Goal: Task Accomplishment & Management: Manage account settings

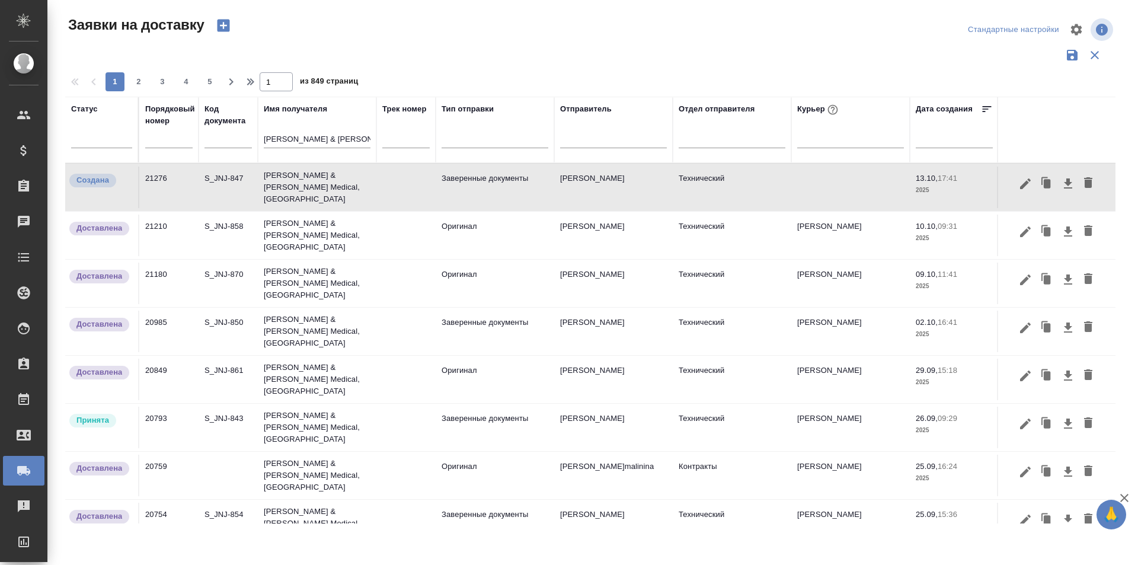
click at [324, 142] on input "[PERSON_NAME] & [PERSON_NAME] Medical, [GEOGRAPHIC_DATA]" at bounding box center [317, 140] width 107 height 15
click at [174, 143] on input "text" at bounding box center [168, 139] width 47 height 17
paste input "21281"
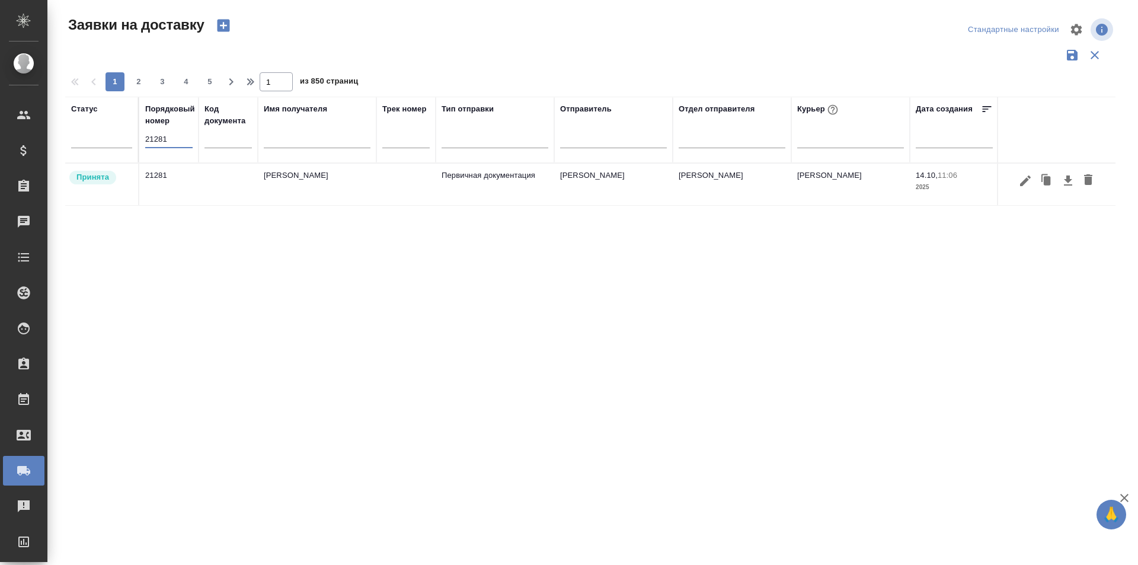
type input "21281"
click at [1025, 184] on icon "button" at bounding box center [1025, 181] width 14 height 14
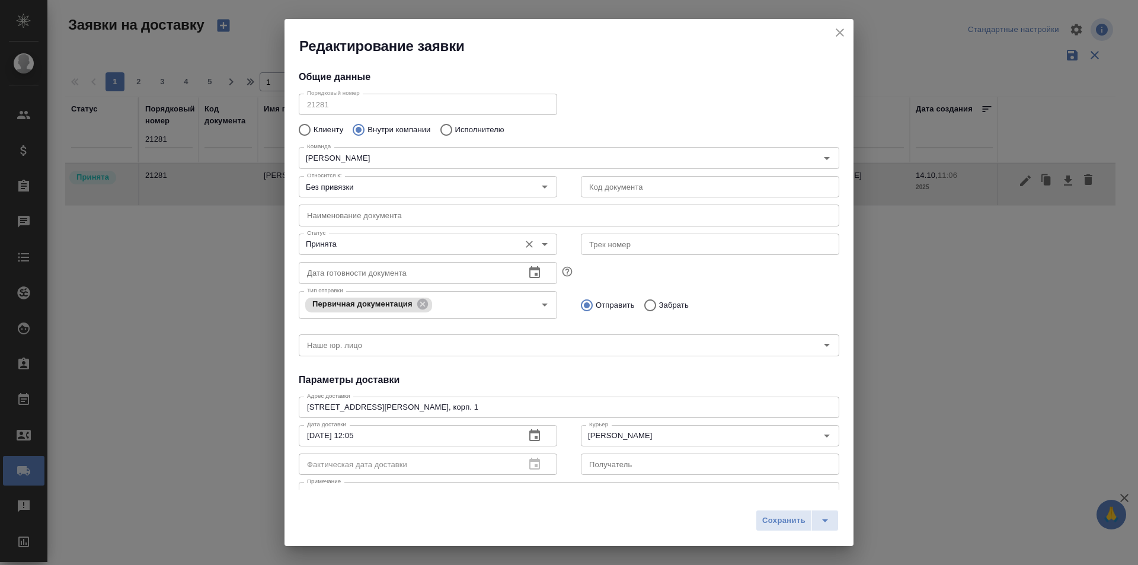
type input "[PERSON_NAME]"
click at [365, 243] on input "Принята" at bounding box center [408, 244] width 212 height 14
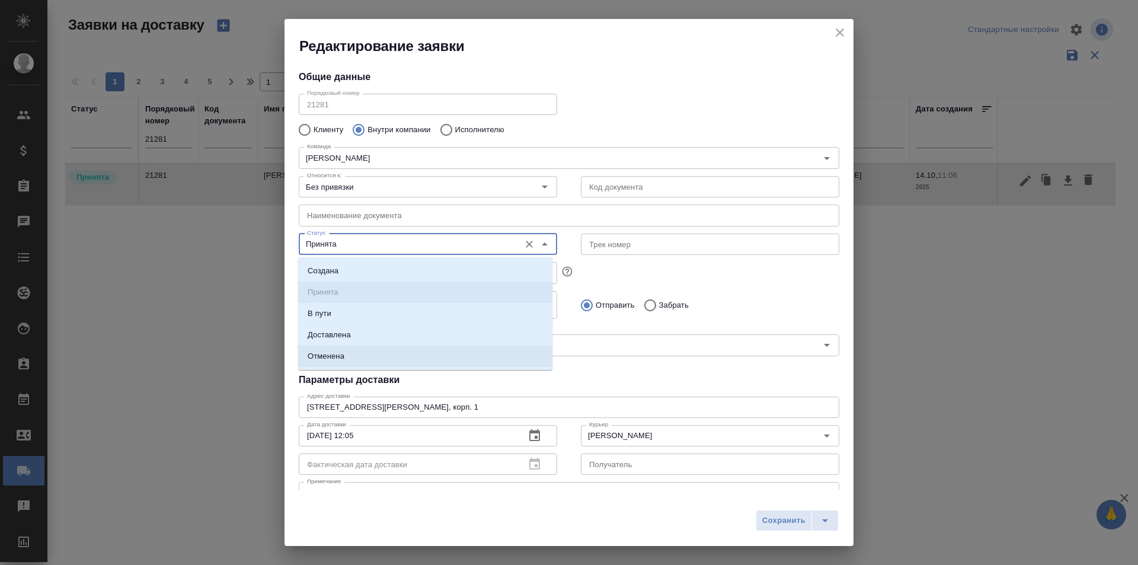
click at [372, 341] on li "Доставлена" at bounding box center [425, 334] width 254 height 21
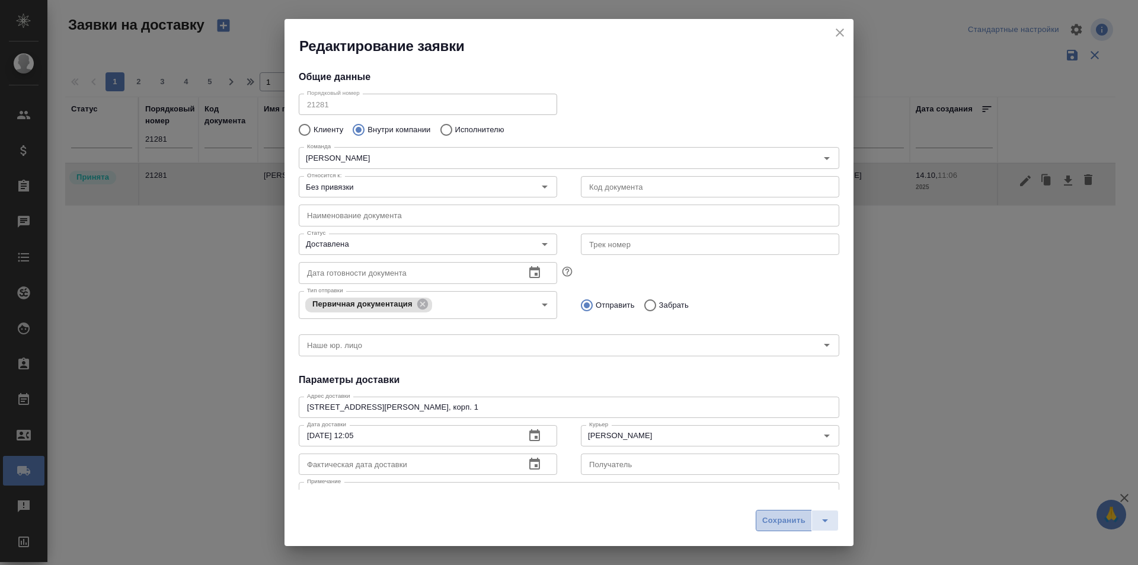
click at [780, 519] on span "Сохранить" at bounding box center [783, 521] width 43 height 14
type input "Принята"
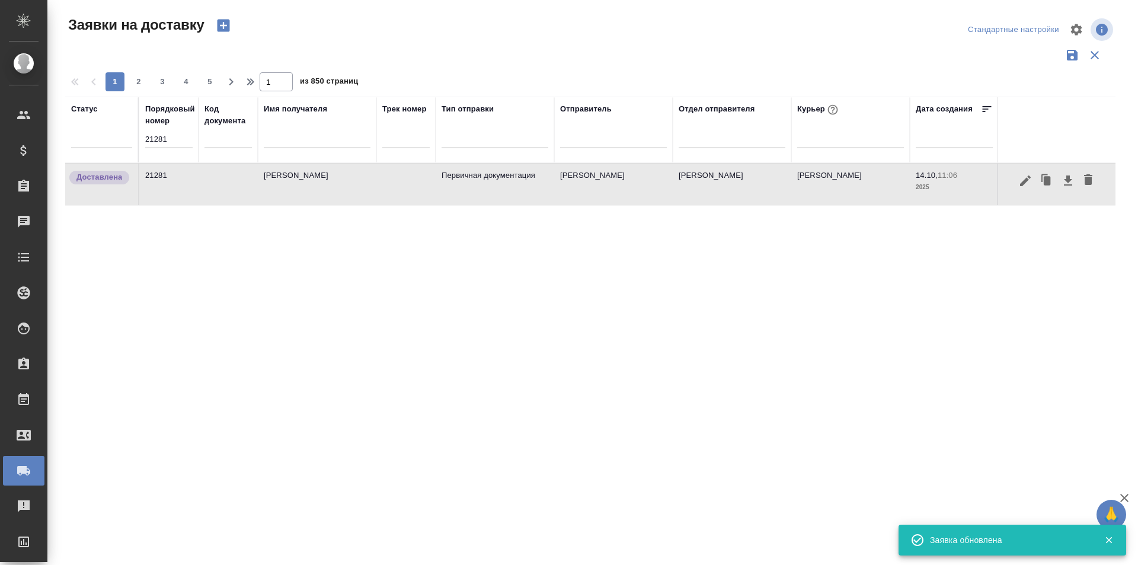
click at [192, 142] on input "21281" at bounding box center [168, 139] width 47 height 17
paste input "57"
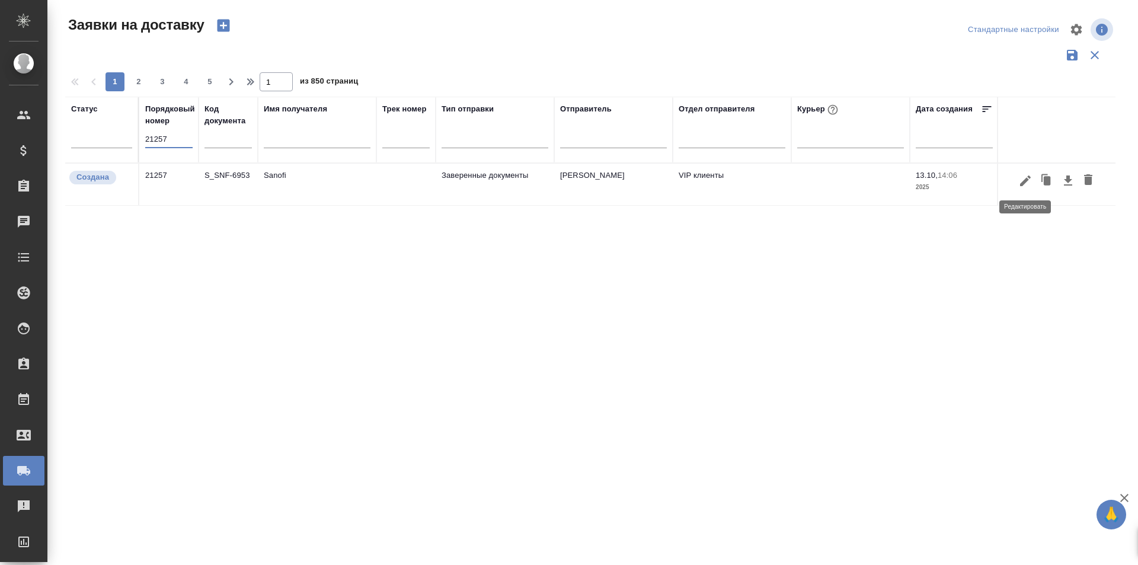
type input "21257"
click at [1023, 186] on icon "button" at bounding box center [1025, 181] width 14 height 14
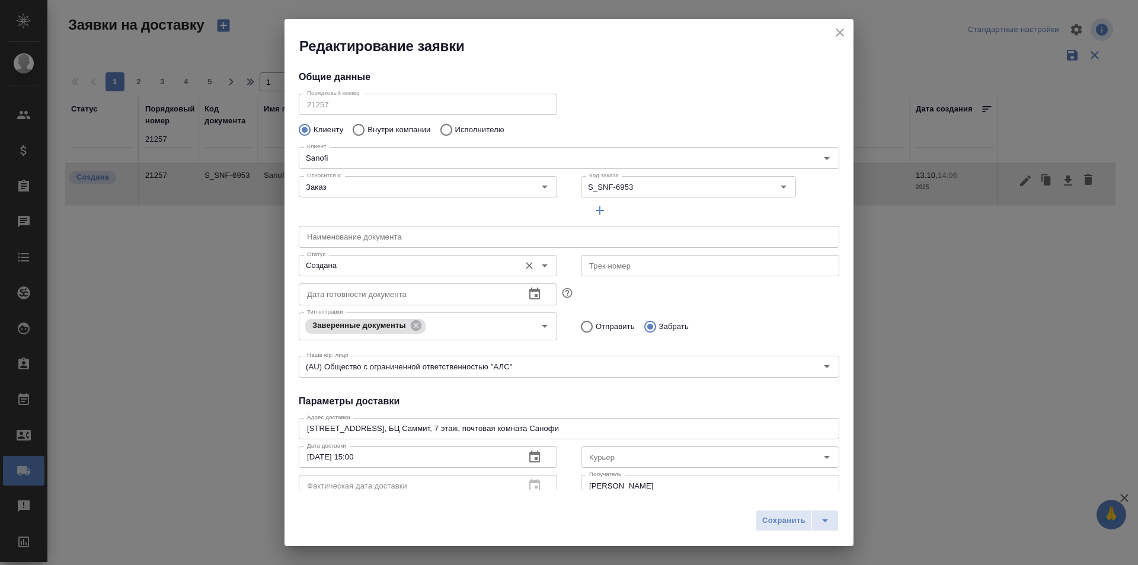
type input "Ternovaia Elena"
click at [367, 263] on input "Создана" at bounding box center [408, 265] width 212 height 14
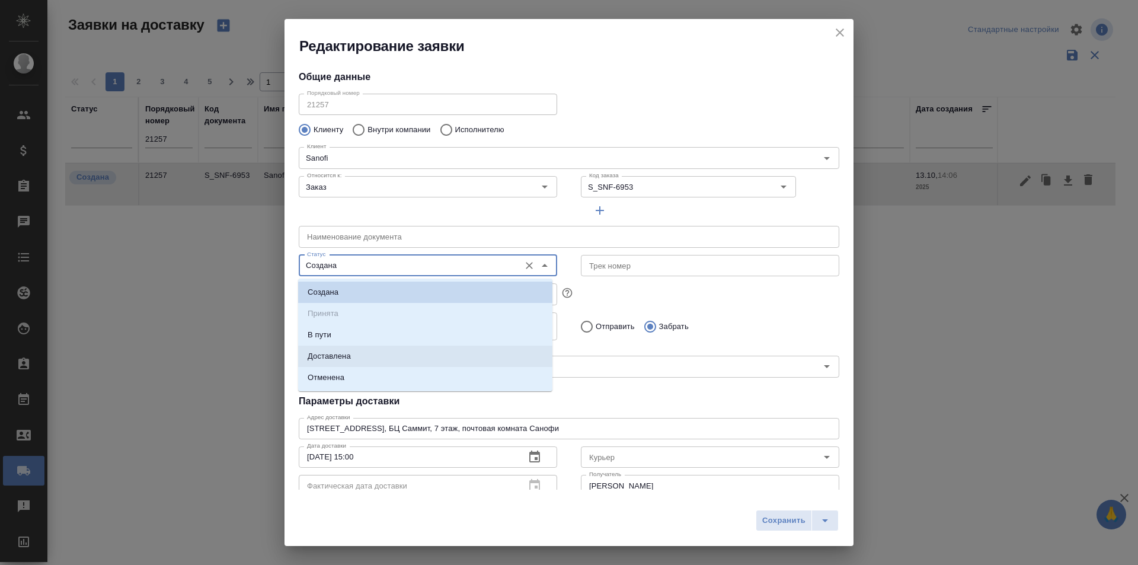
click at [354, 347] on li "Доставлена" at bounding box center [425, 356] width 254 height 21
type input "Доставлена"
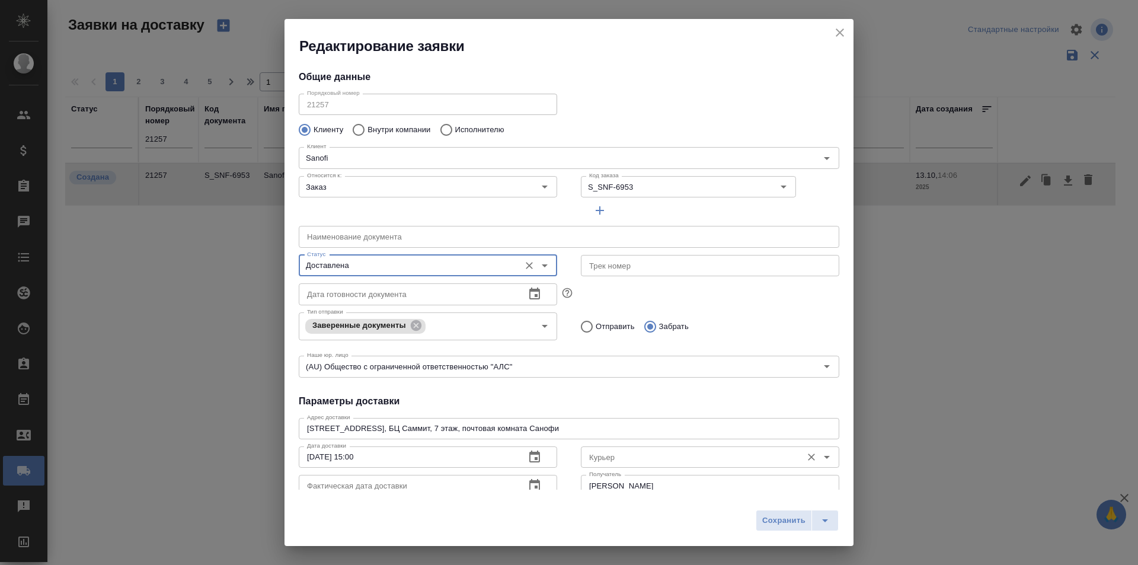
click at [628, 466] on div "Курьер" at bounding box center [710, 456] width 258 height 21
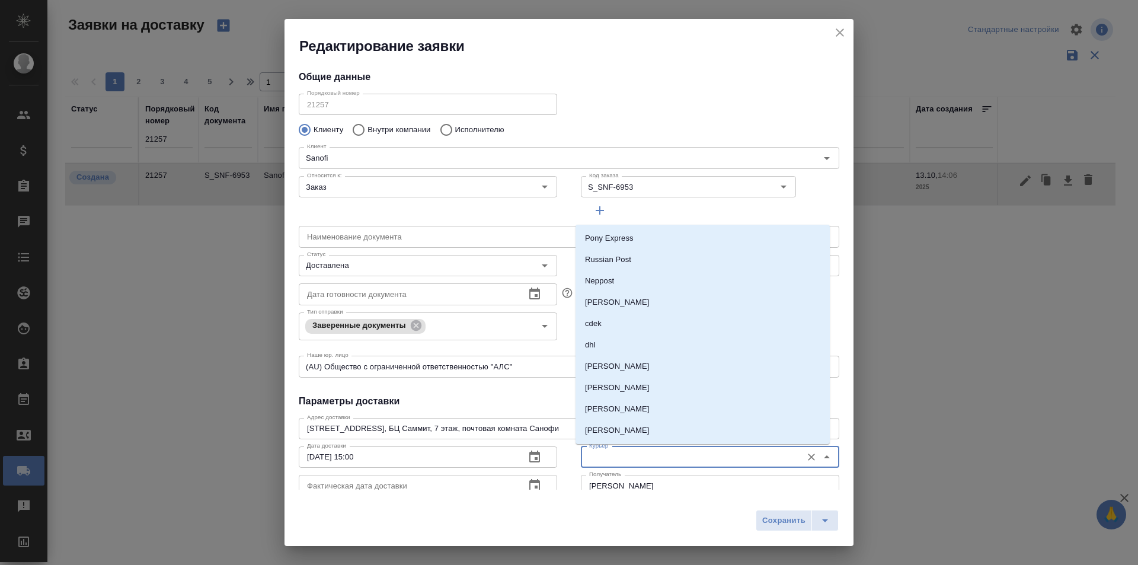
click at [628, 459] on input "Курьер" at bounding box center [690, 457] width 212 height 14
click at [626, 412] on p "[PERSON_NAME]" at bounding box center [617, 409] width 65 height 12
type input "[PERSON_NAME]"
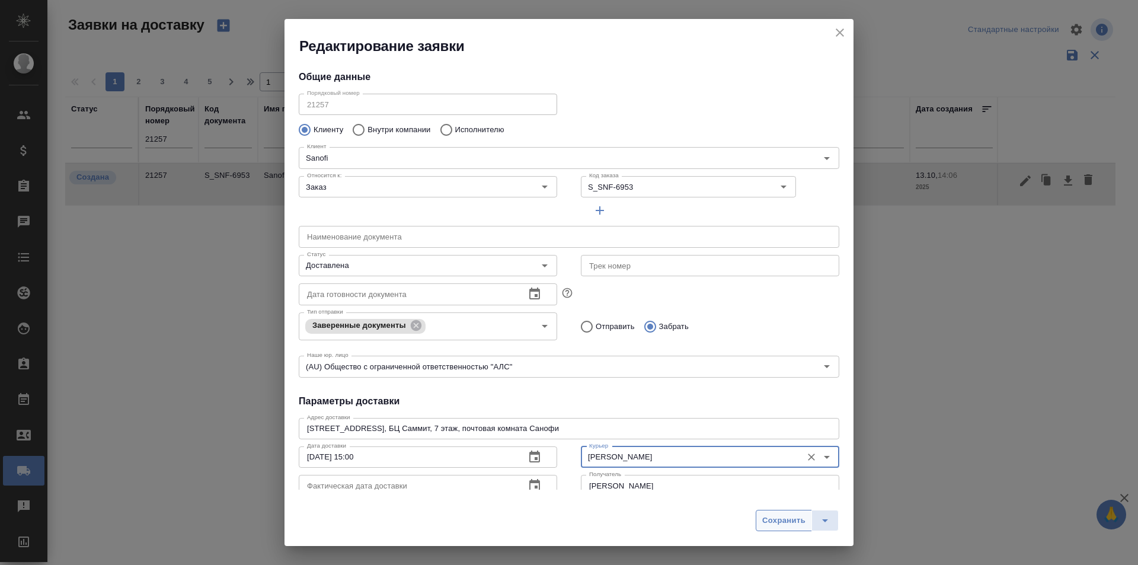
click at [766, 519] on span "Сохранить" at bounding box center [783, 521] width 43 height 14
type input "Создана"
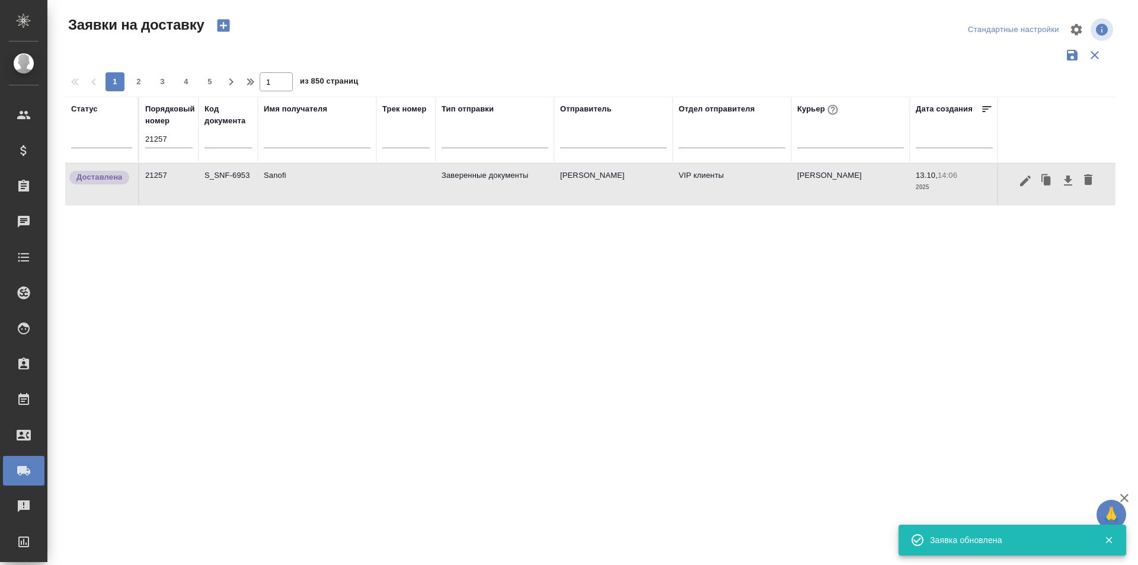
click at [180, 144] on input "21257" at bounding box center [168, 139] width 47 height 17
paste input "47"
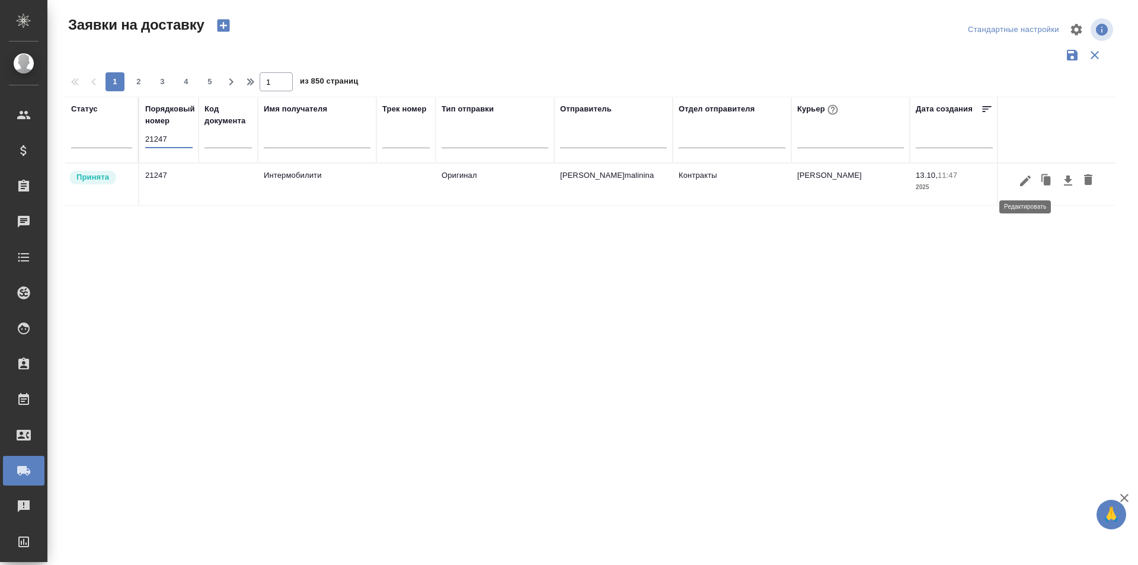
type input "21247"
click at [1021, 183] on icon "button" at bounding box center [1025, 180] width 11 height 11
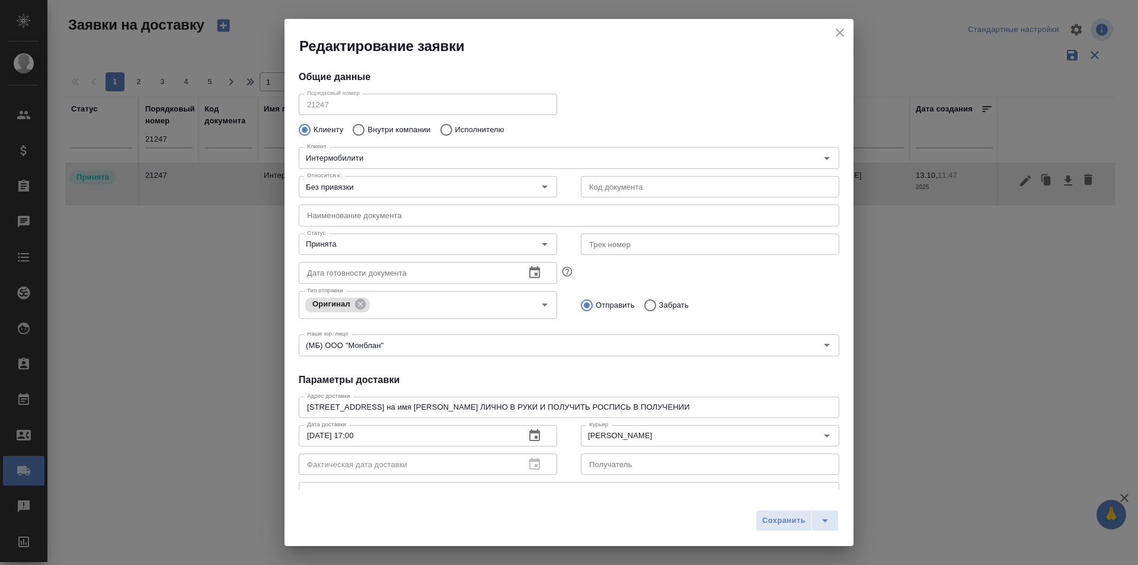
type input "Збанацкая Элина"
click at [836, 29] on icon "close" at bounding box center [840, 32] width 14 height 14
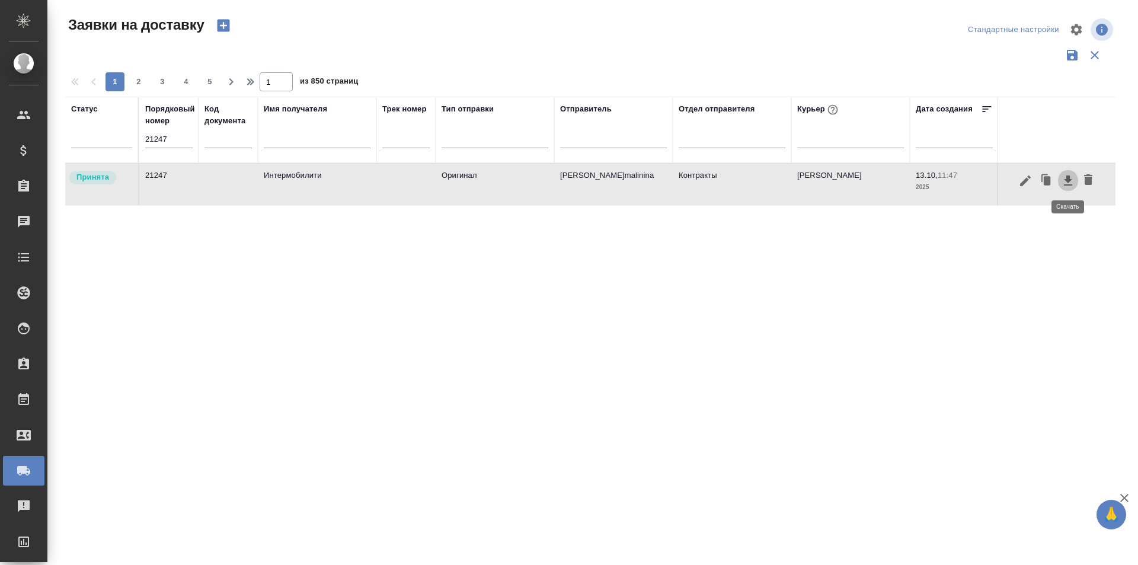
click at [1065, 187] on icon "button" at bounding box center [1068, 181] width 14 height 14
click at [1050, 183] on icon "button" at bounding box center [1047, 180] width 7 height 9
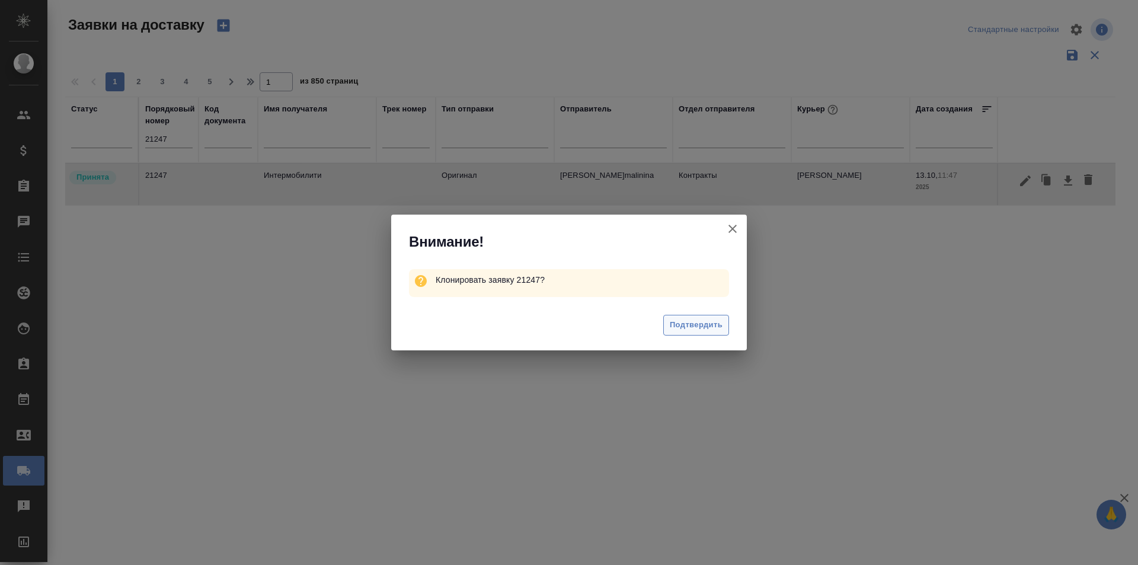
click at [676, 331] on span "Подтвердить" at bounding box center [696, 325] width 53 height 14
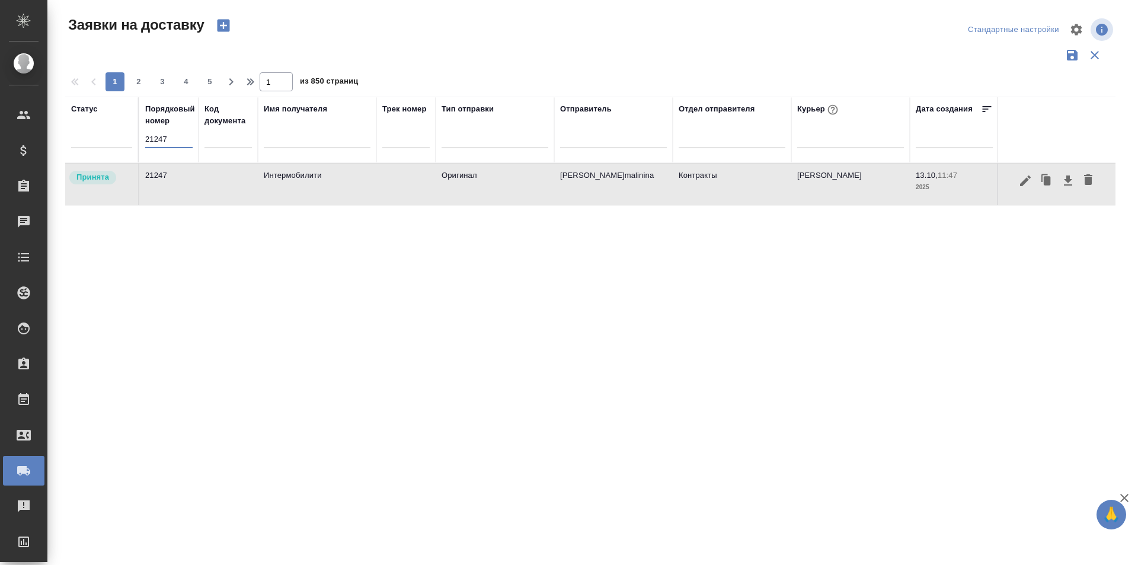
click at [170, 142] on input "21247" at bounding box center [168, 139] width 47 height 17
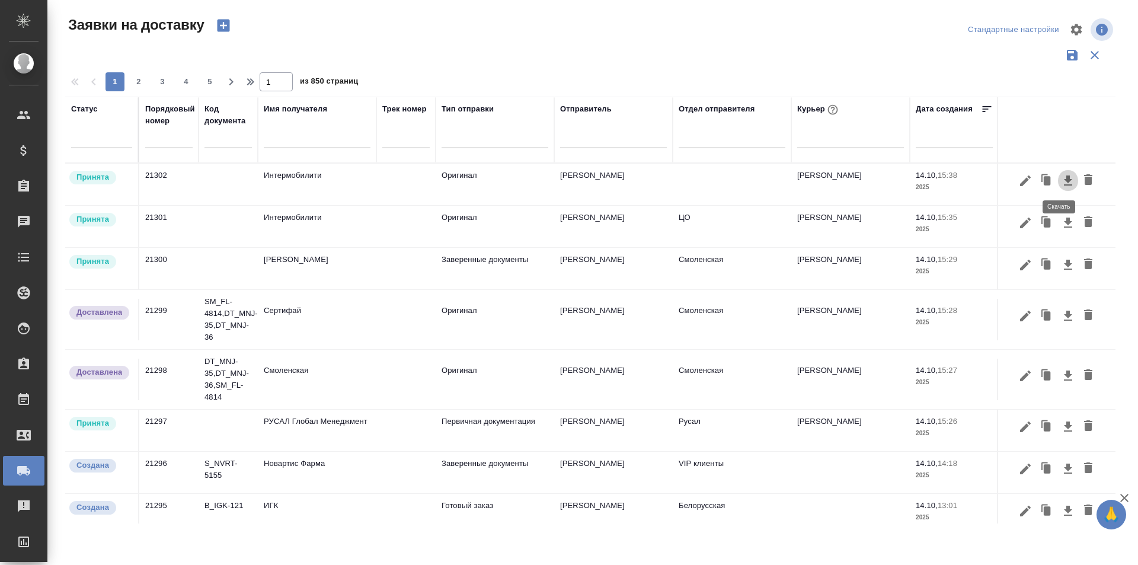
click at [1058, 183] on button "button" at bounding box center [1068, 181] width 20 height 23
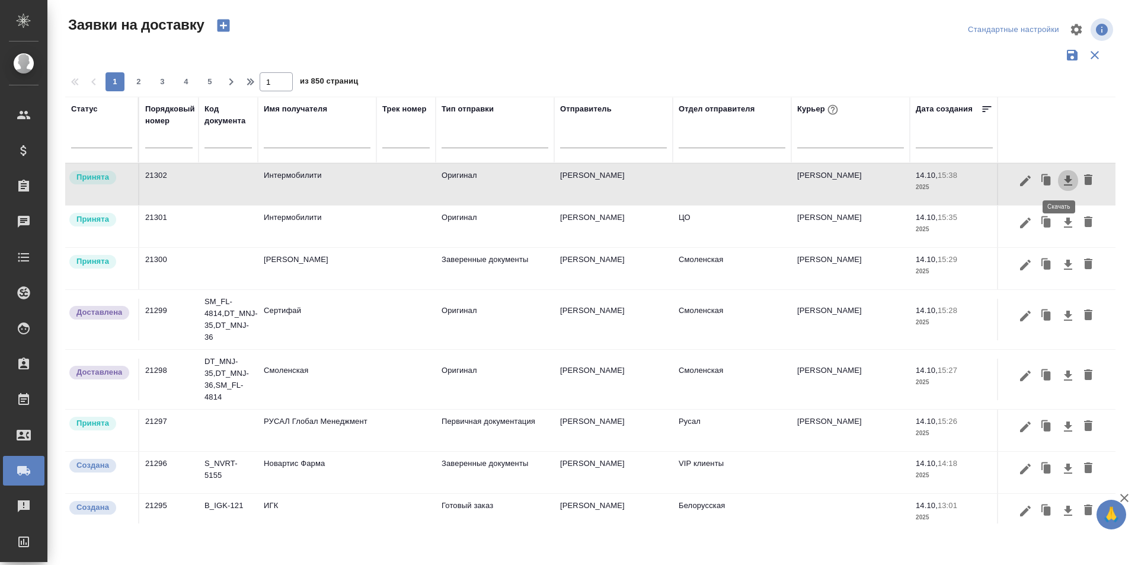
click at [1061, 181] on icon "button" at bounding box center [1068, 181] width 14 height 14
click at [1064, 180] on icon "button" at bounding box center [1068, 180] width 8 height 10
click at [1063, 181] on icon "button" at bounding box center [1068, 181] width 14 height 14
click at [1084, 178] on icon "button" at bounding box center [1088, 179] width 8 height 11
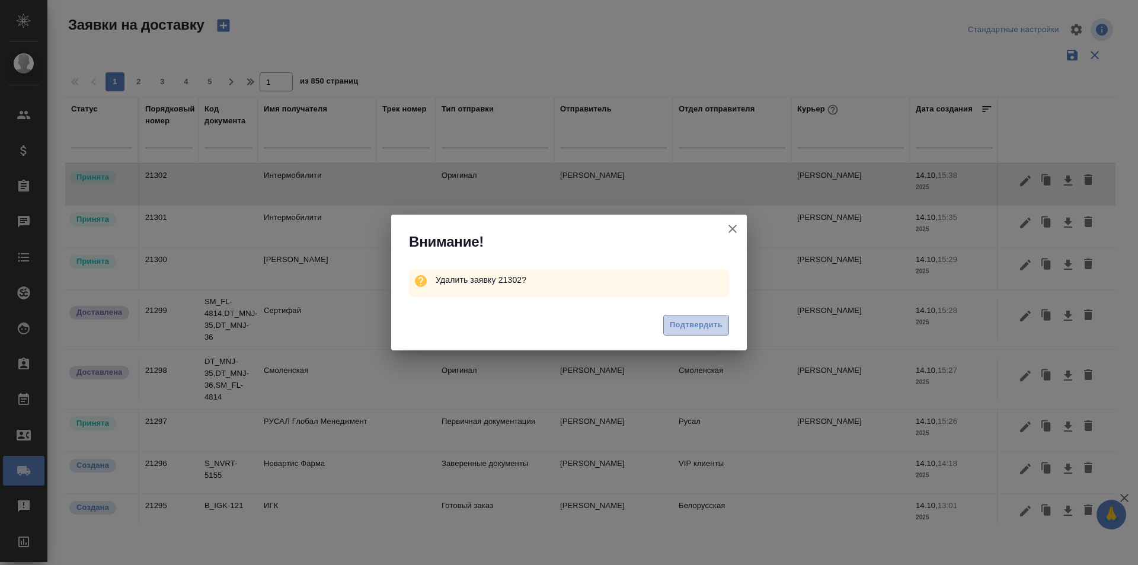
click at [690, 330] on span "Подтвердить" at bounding box center [696, 325] width 53 height 14
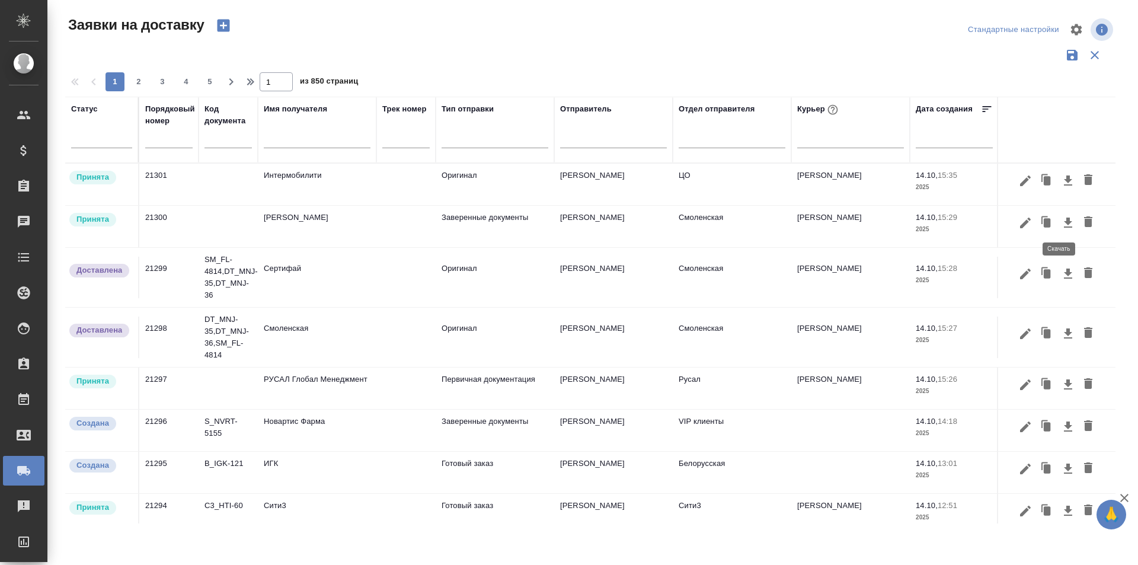
click at [1061, 223] on icon "button" at bounding box center [1068, 223] width 14 height 14
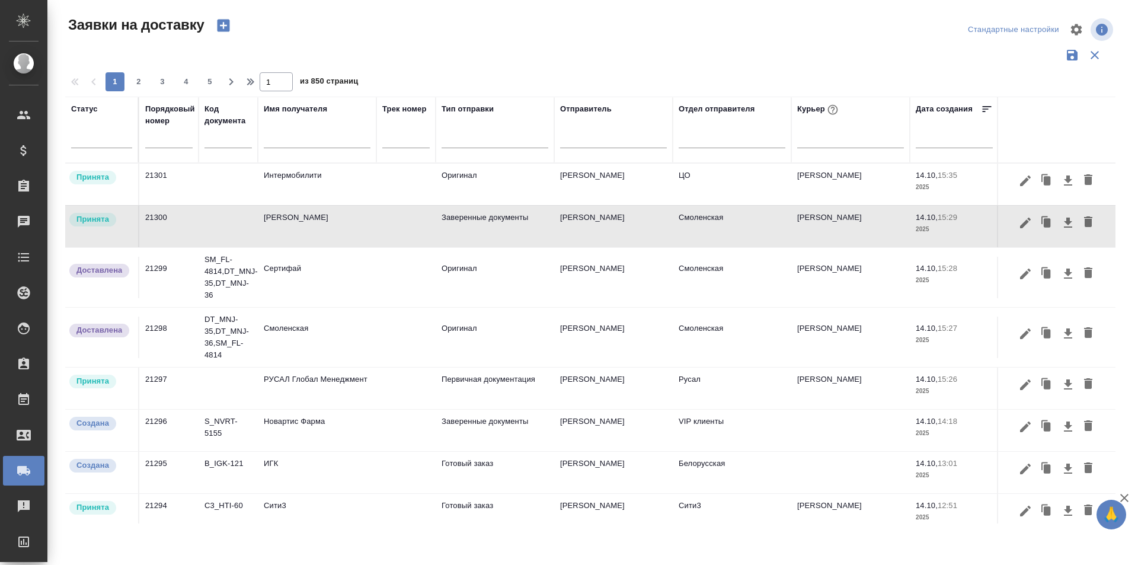
click at [702, 46] on div at bounding box center [590, 55] width 1050 height 23
click at [185, 142] on input "text" at bounding box center [168, 139] width 47 height 17
paste input "21247"
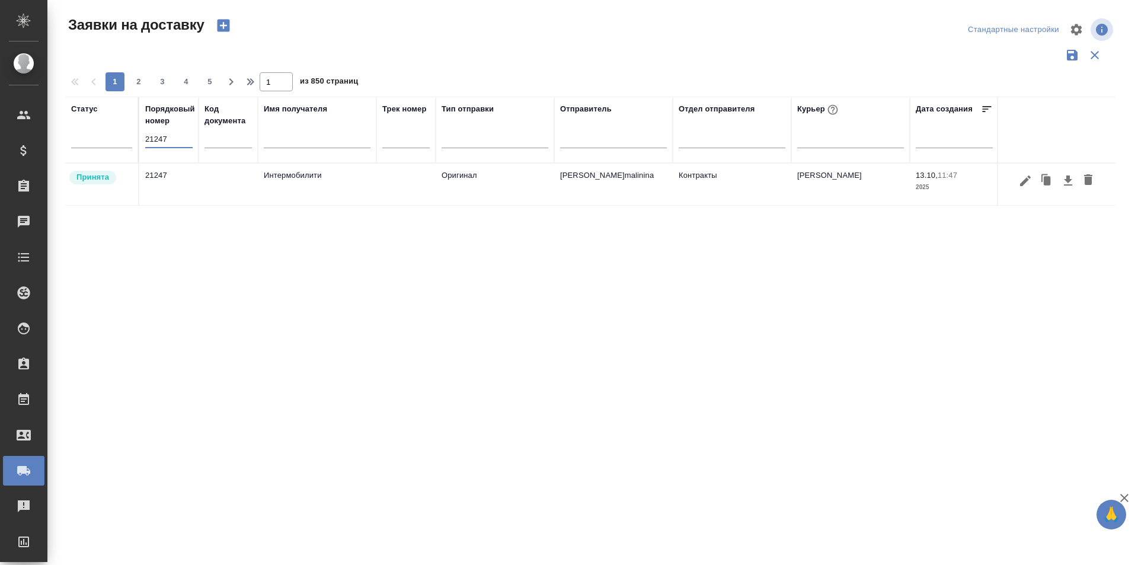
type input "21247"
click at [1021, 180] on icon "button" at bounding box center [1025, 181] width 14 height 14
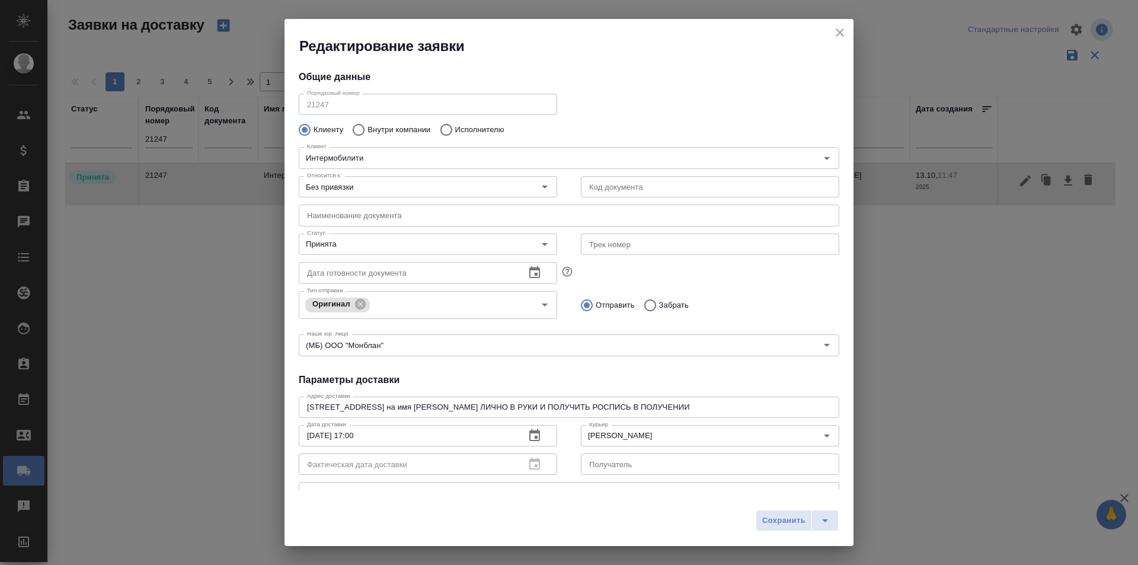
type input "Збанацкая Элина"
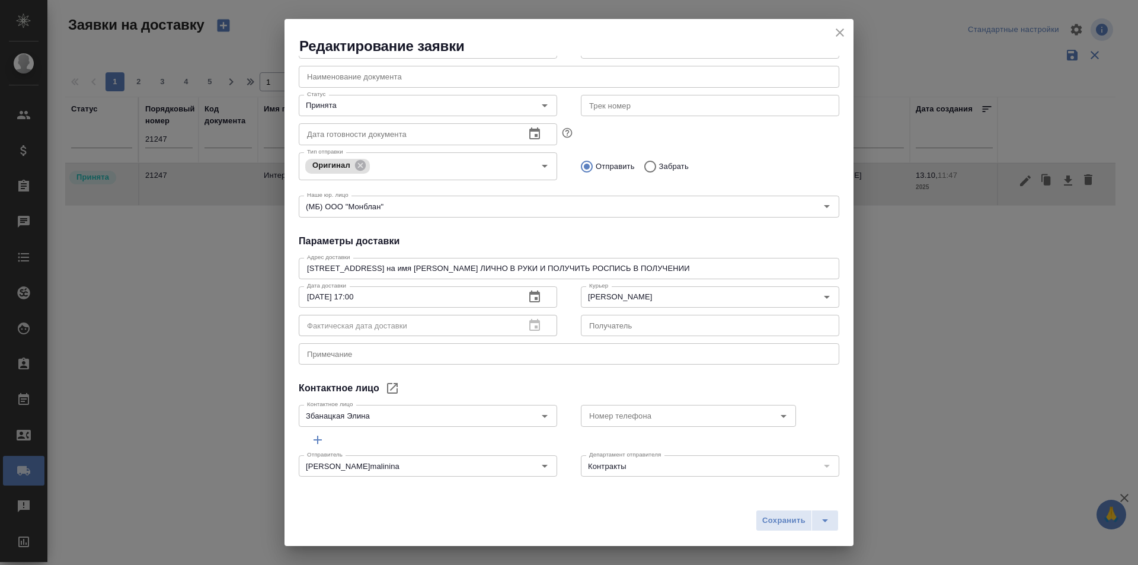
scroll to position [140, 0]
click at [844, 32] on icon "close" at bounding box center [840, 32] width 14 height 14
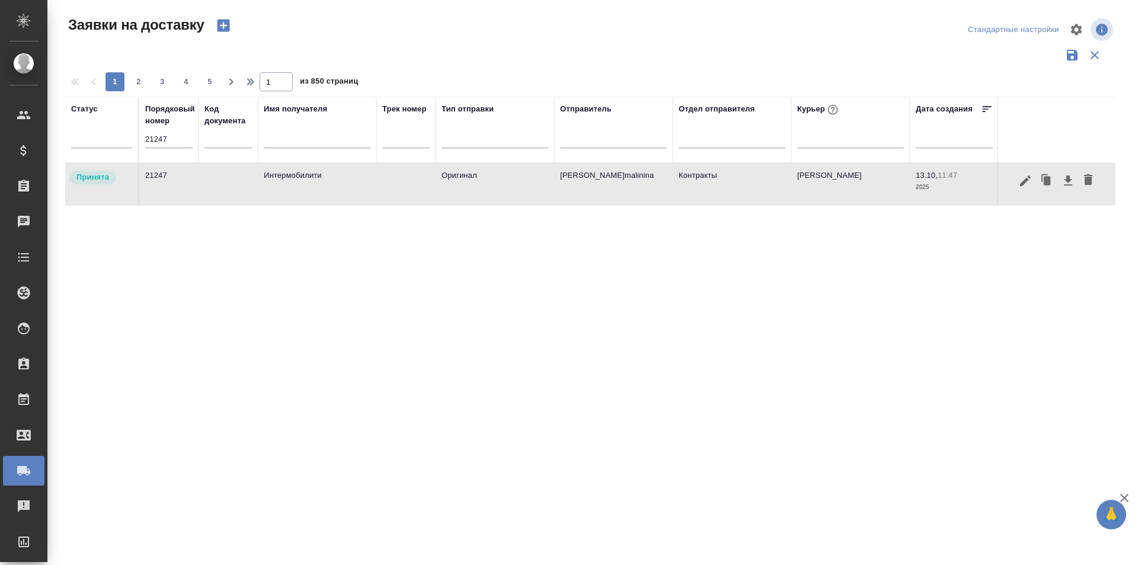
click at [1019, 183] on icon "button" at bounding box center [1025, 181] width 14 height 14
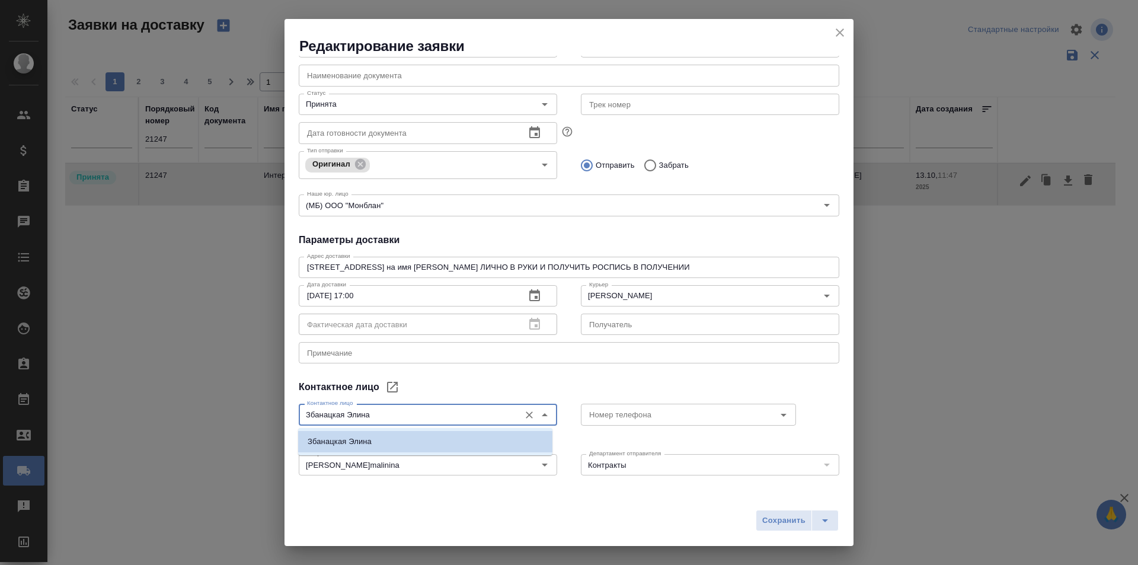
drag, startPoint x: 364, startPoint y: 418, endPoint x: 218, endPoint y: 423, distance: 146.4
click at [219, 424] on div "Редактирование заявки Общие данные Порядковый номер 21247 Порядковый номер Клие…" at bounding box center [569, 282] width 1138 height 565
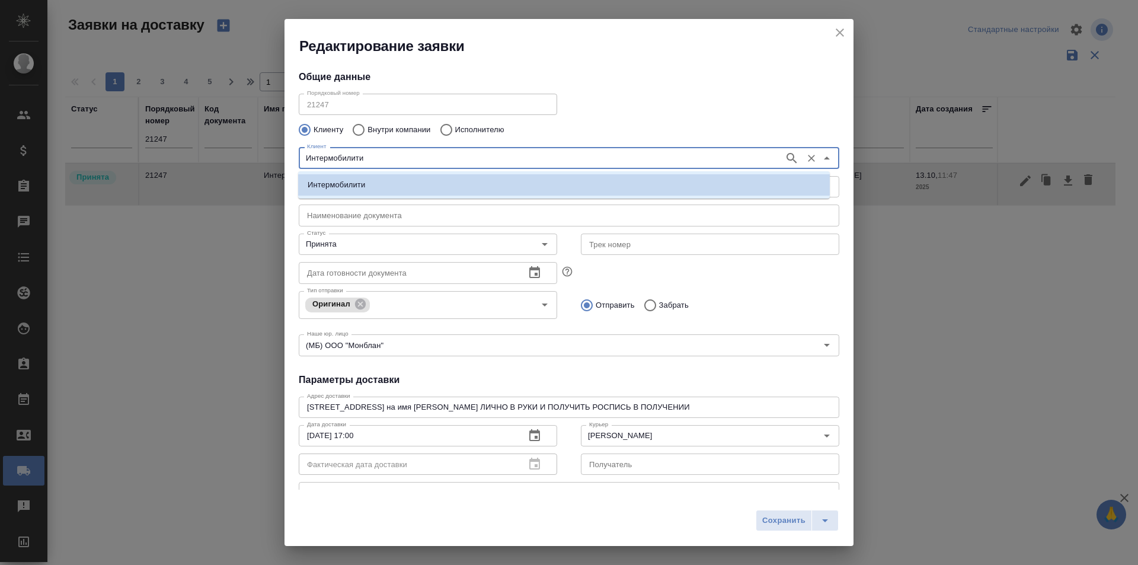
drag, startPoint x: 389, startPoint y: 161, endPoint x: 250, endPoint y: 159, distance: 139.9
click at [250, 159] on div "Редактирование заявки Общие данные Порядковый номер 21247 Порядковый номер Клие…" at bounding box center [569, 282] width 1138 height 565
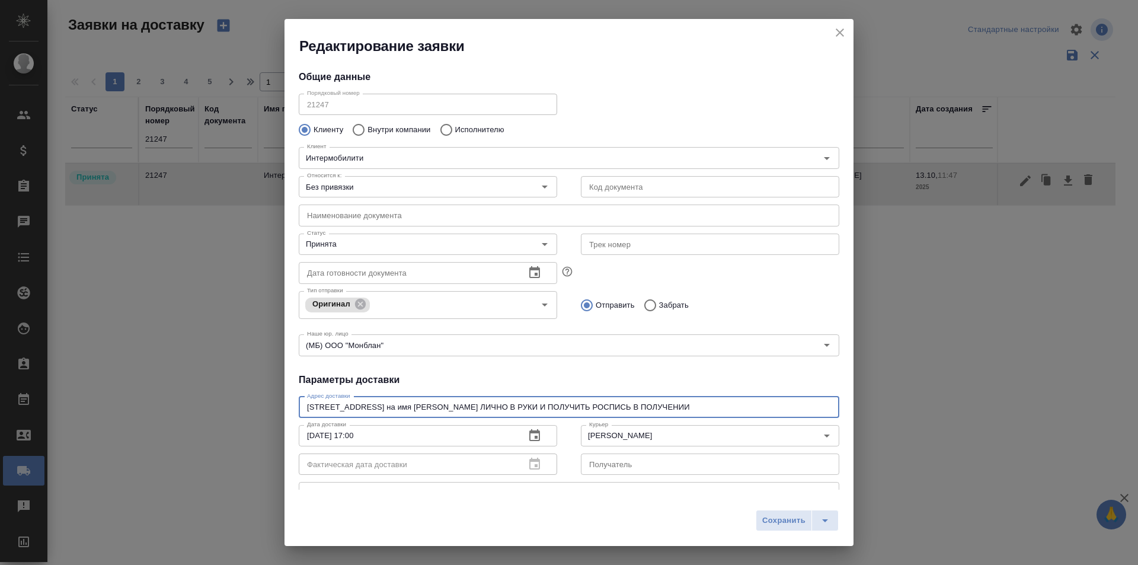
drag, startPoint x: 683, startPoint y: 408, endPoint x: 197, endPoint y: 394, distance: 486.8
click at [197, 394] on div "Редактирование заявки Общие данные Порядковый номер 21247 Порядковый номер Клие…" at bounding box center [569, 282] width 1138 height 565
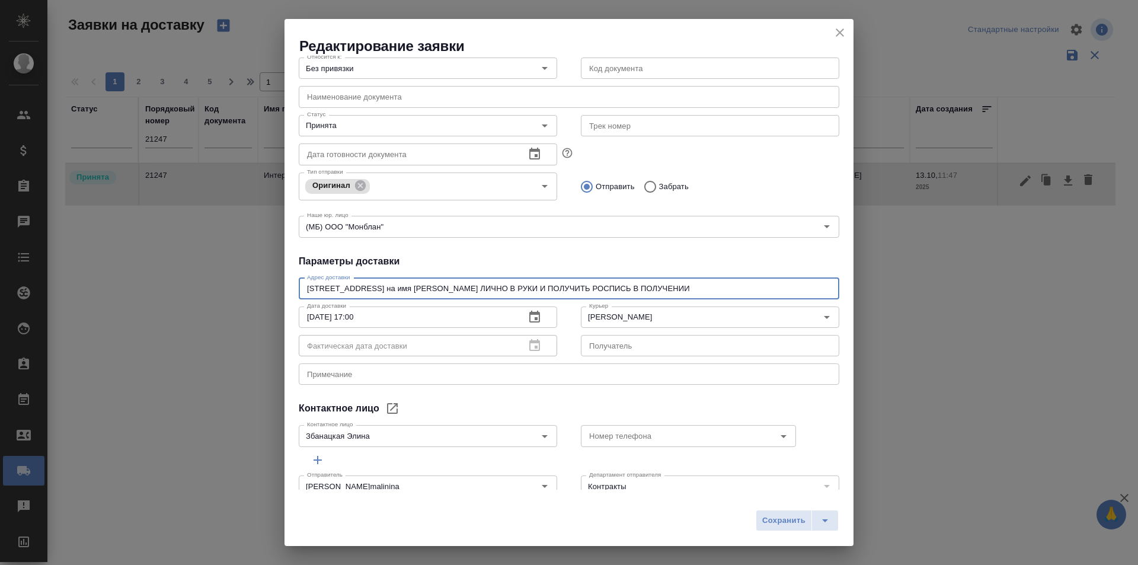
scroll to position [140, 0]
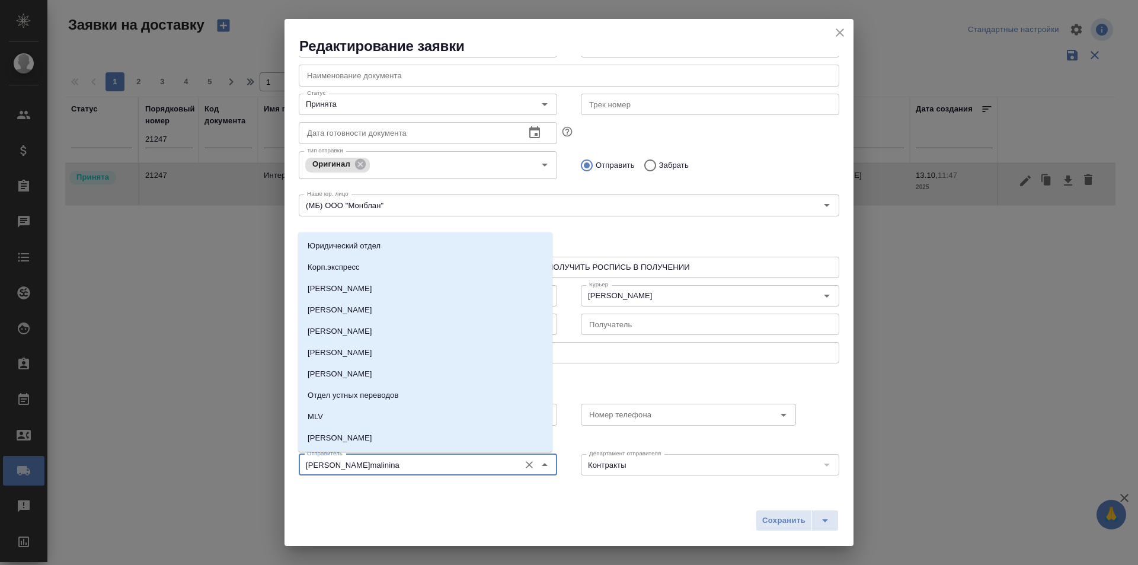
drag, startPoint x: 422, startPoint y: 462, endPoint x: 254, endPoint y: 469, distance: 168.5
click at [254, 469] on div "Редактирование заявки Общие данные Порядковый номер 21247 Порядковый номер Клие…" at bounding box center [569, 282] width 1138 height 565
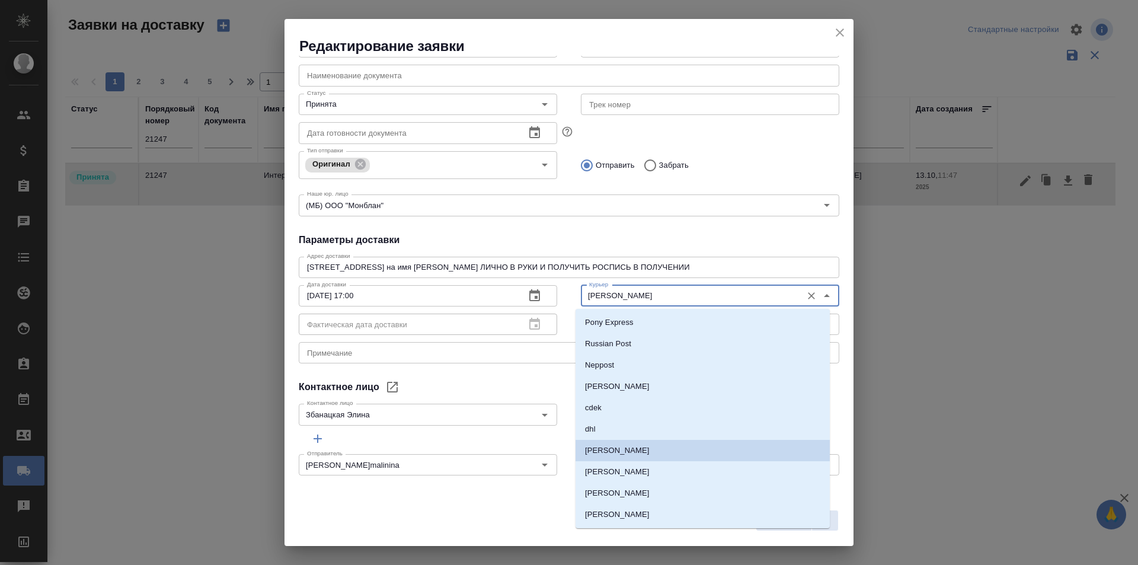
drag, startPoint x: 653, startPoint y: 292, endPoint x: 557, endPoint y: 298, distance: 96.8
click at [557, 298] on div "Дата доставки [DATE] 17:00 Дата доставки Фактическая дата доставки Фактическая …" at bounding box center [569, 308] width 564 height 81
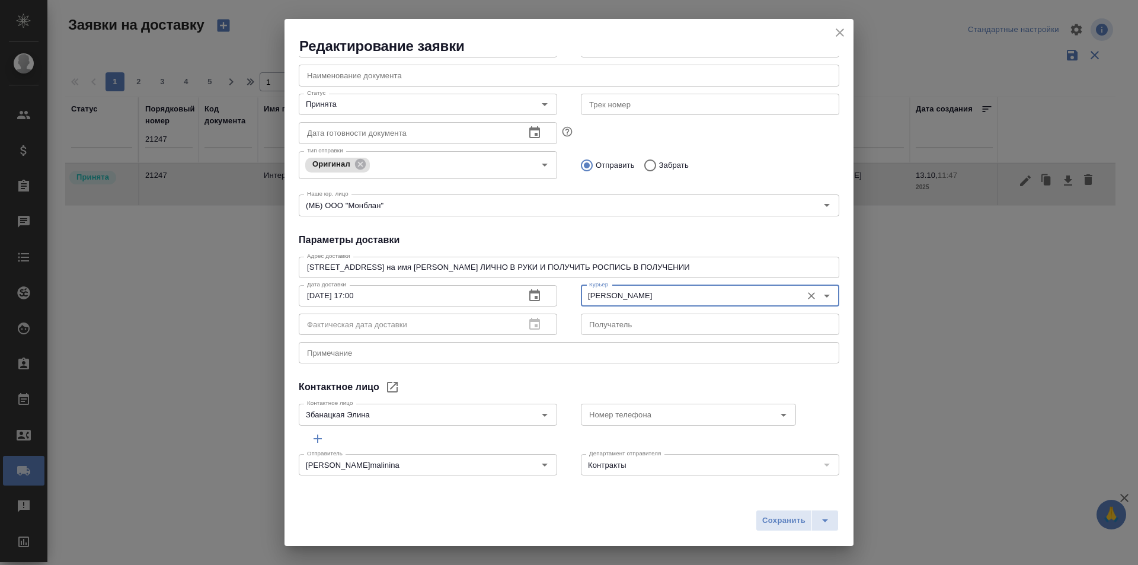
click at [843, 36] on icon "close" at bounding box center [840, 32] width 8 height 8
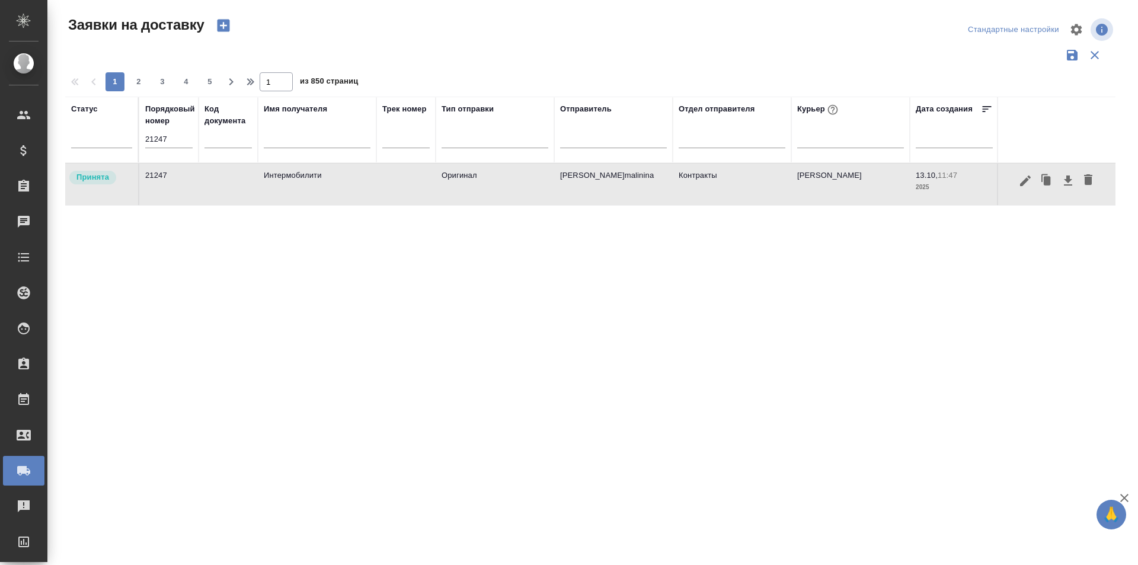
click at [161, 145] on input "21247" at bounding box center [168, 139] width 47 height 17
paste input "303"
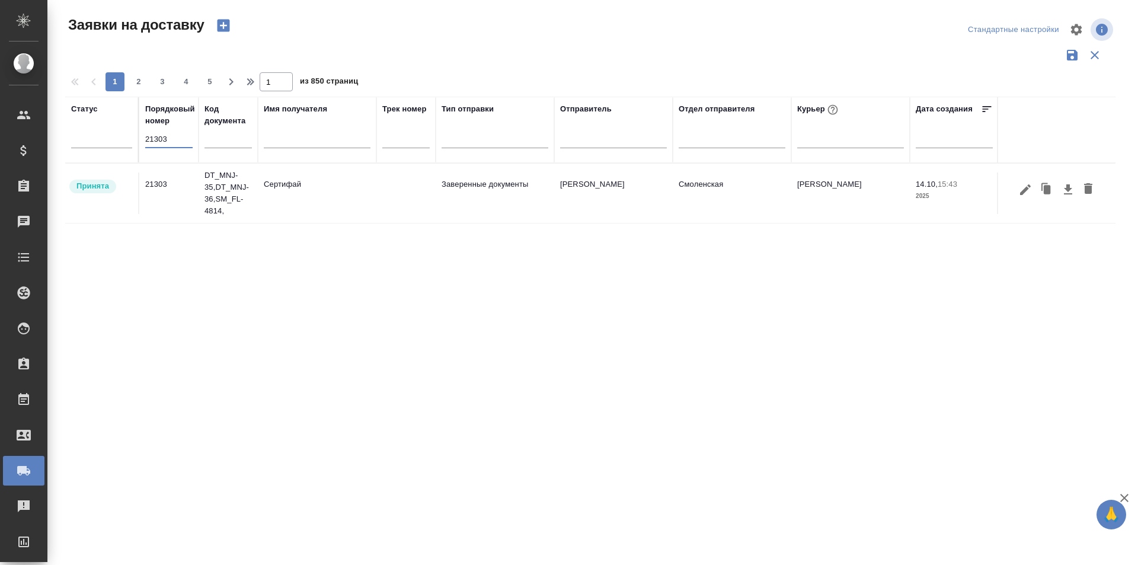
type input "21303"
click at [1019, 193] on icon "button" at bounding box center [1025, 190] width 14 height 14
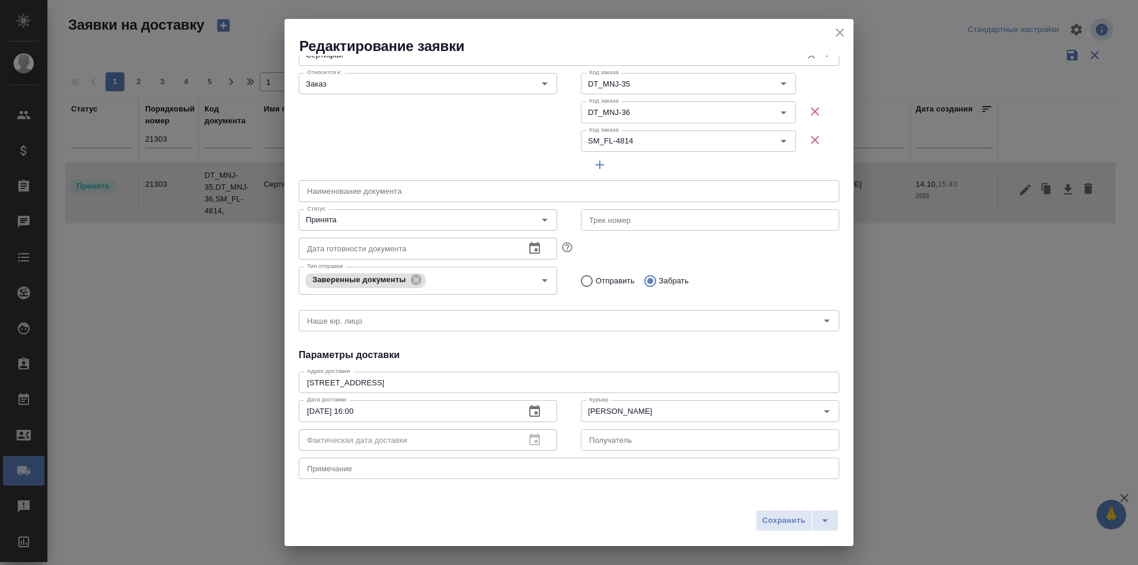
scroll to position [100, 0]
click at [839, 33] on icon "close" at bounding box center [840, 32] width 8 height 8
